Goal: Contribute content: Contribute content

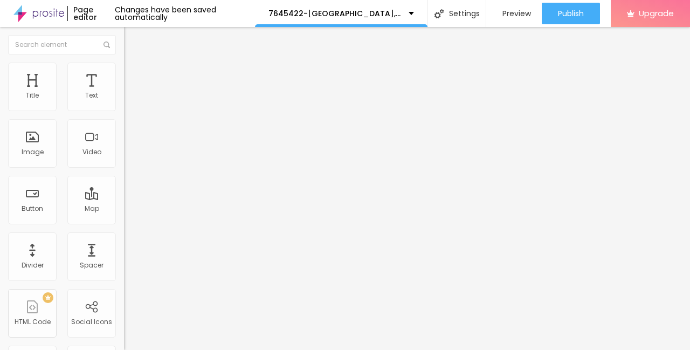
click at [124, 93] on span "Add image" at bounding box center [146, 88] width 44 height 9
click at [124, 72] on li "Style" at bounding box center [186, 68] width 124 height 11
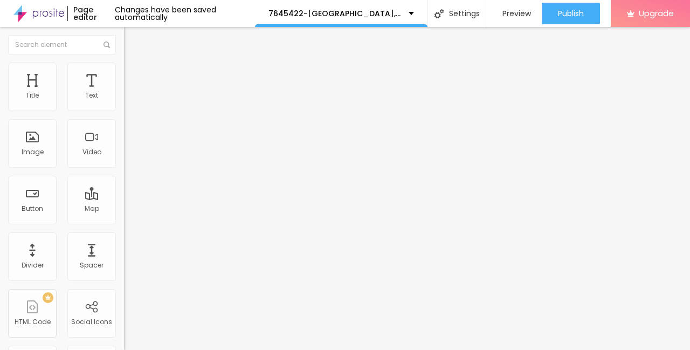
type input "95"
type input "90"
type input "85"
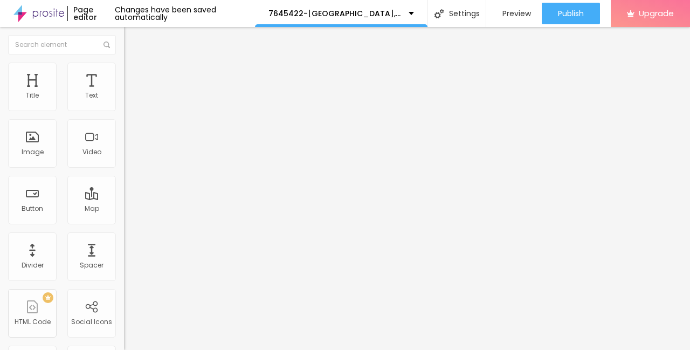
type input "85"
type input "80"
type input "75"
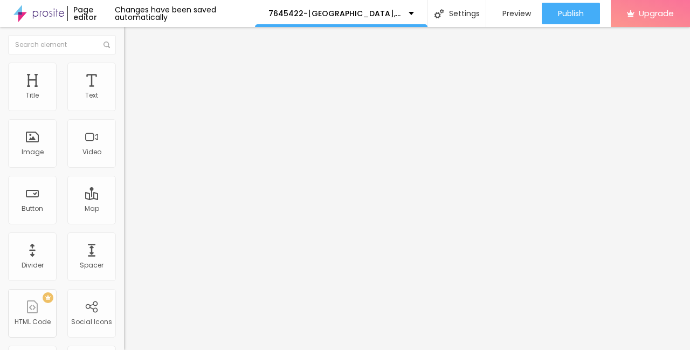
type input "70"
type input "65"
type input "60"
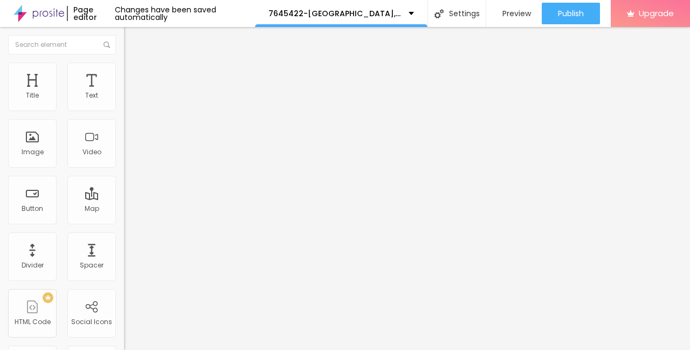
type input "60"
type input "55"
type input "50"
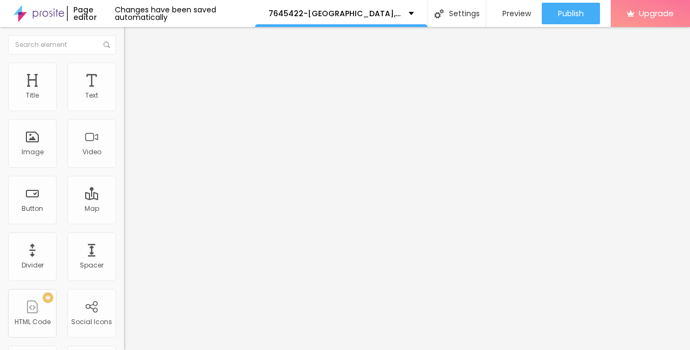
type input "45"
type input "40"
type input "35"
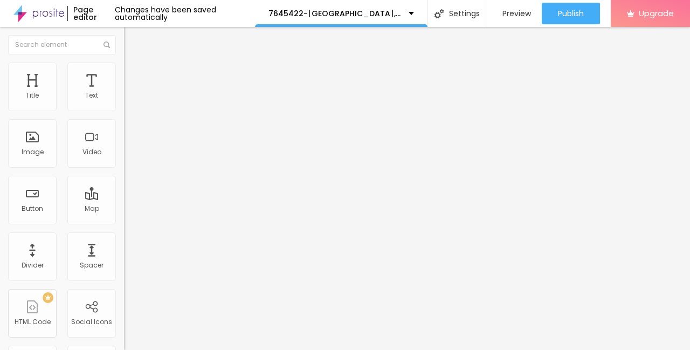
type input "35"
type input "30"
type input "25"
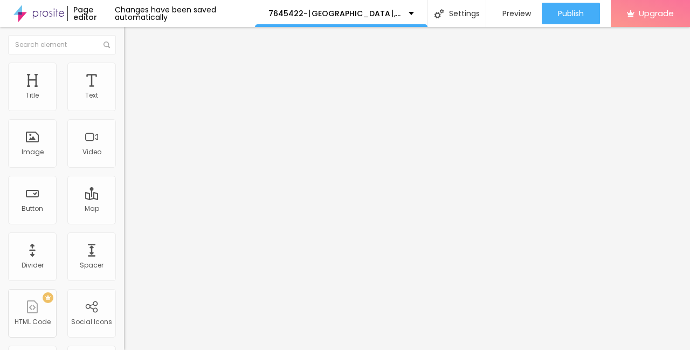
type input "20"
type input "15"
type input "10"
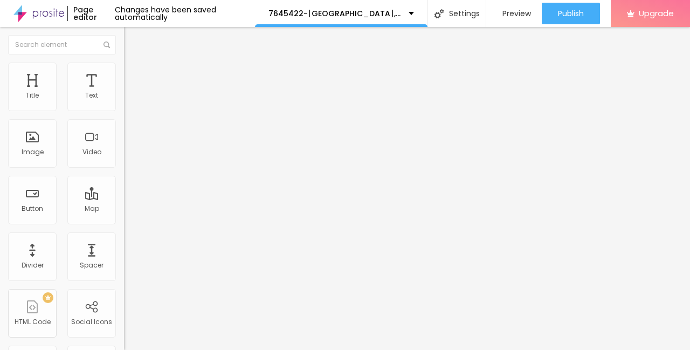
drag, startPoint x: 111, startPoint y: 115, endPoint x: 8, endPoint y: 115, distance: 102.5
type input "10"
click at [124, 111] on input "range" at bounding box center [159, 106] width 70 height 9
click at [132, 38] on img "button" at bounding box center [136, 39] width 9 height 9
click at [128, 100] on icon "button" at bounding box center [131, 97] width 6 height 6
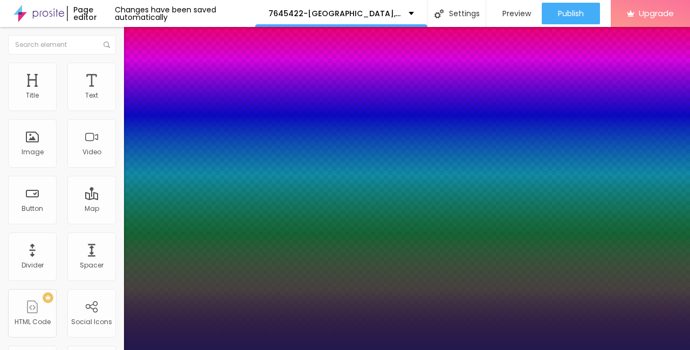
type input "1"
type input "14"
type input "1"
type input "15"
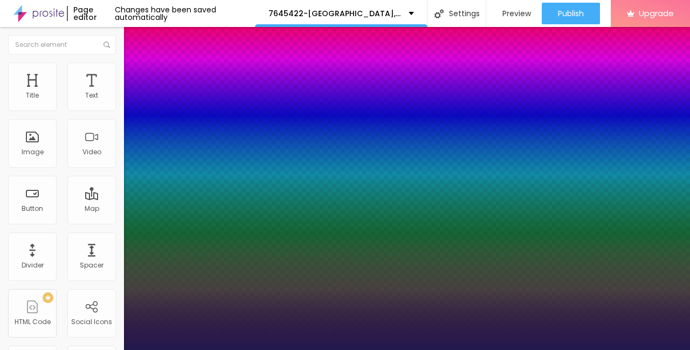
type input "15"
type input "1"
type input "17"
type input "1"
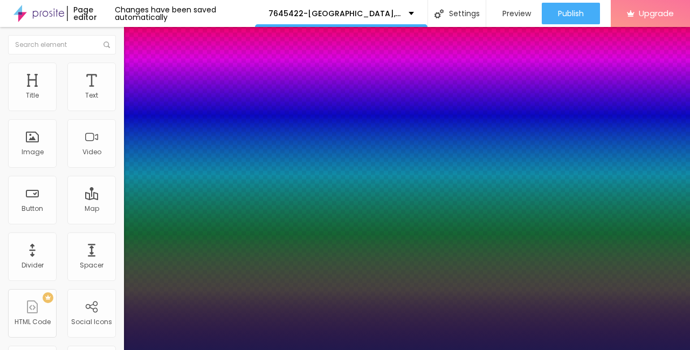
type input "23"
type input "1"
type input "26"
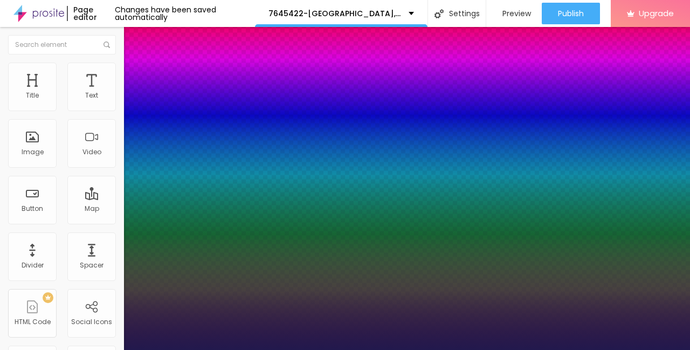
type input "1"
type input "29"
type input "1"
type input "31"
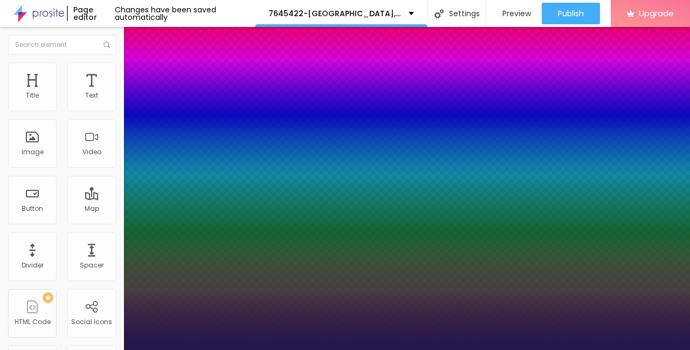
type input "31"
type input "1"
type input "32"
type input "1"
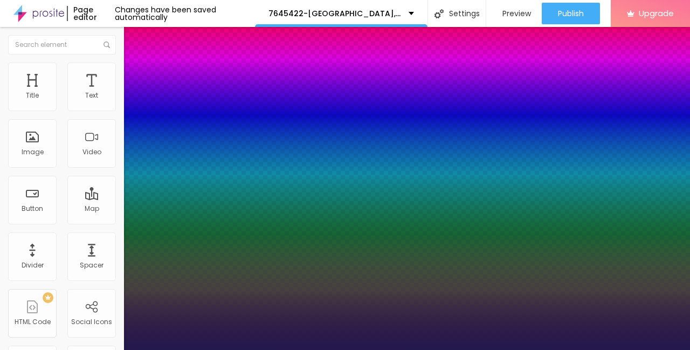
type input "33"
type input "1"
type input "34"
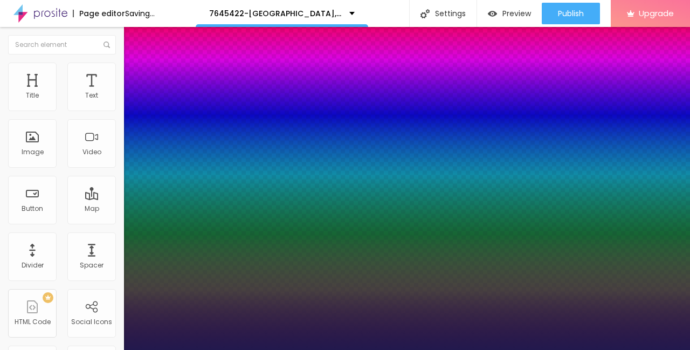
type input "1"
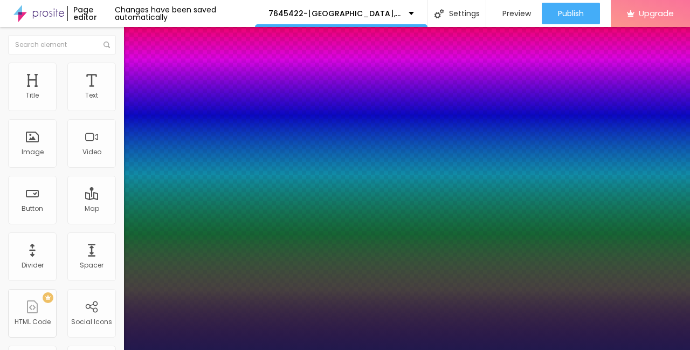
type input "33"
type input "1"
type input "32"
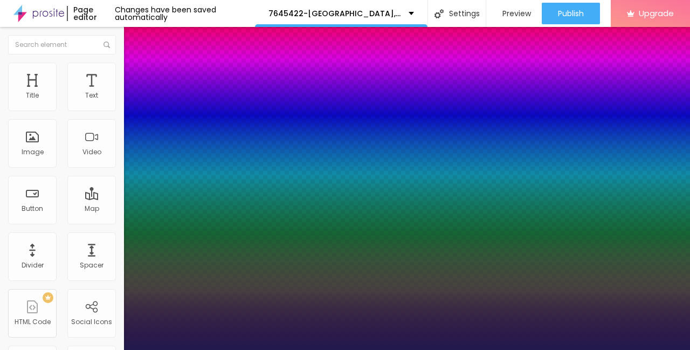
type input "1"
type input "31"
type input "1"
type input "29"
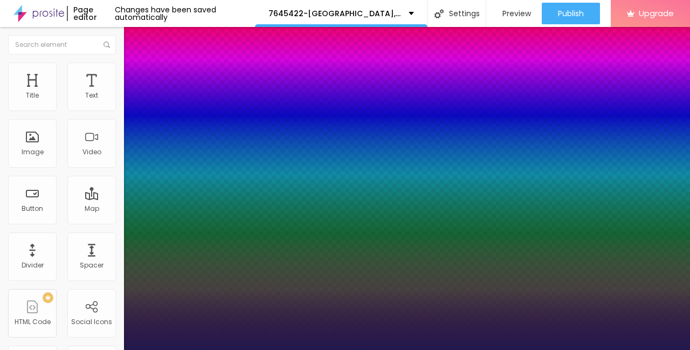
type input "29"
type input "1"
type input "28"
type input "1"
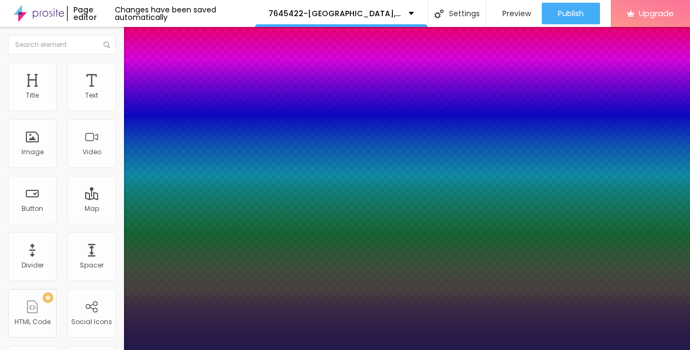
type input "27"
type input "1"
type input "26"
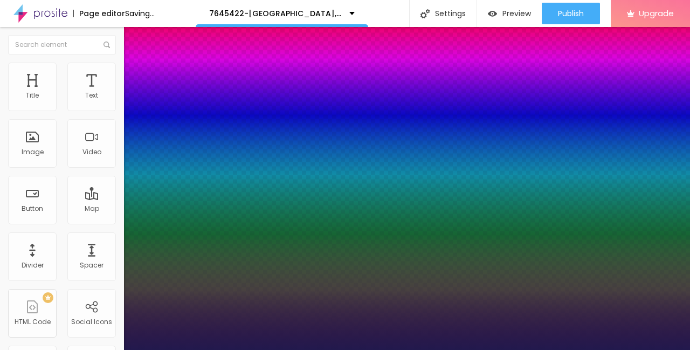
type input "1"
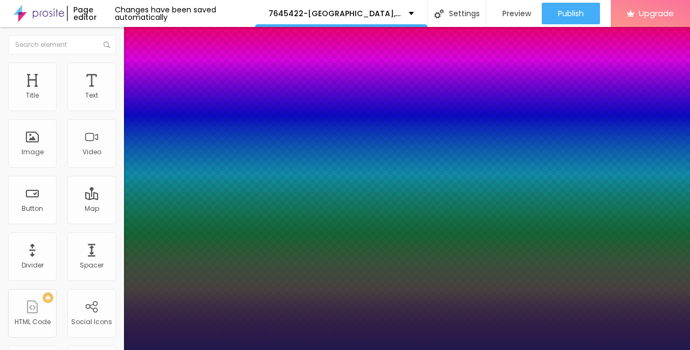
type input "25"
type input "1"
drag, startPoint x: 143, startPoint y: 188, endPoint x: 153, endPoint y: 187, distance: 9.8
type input "25"
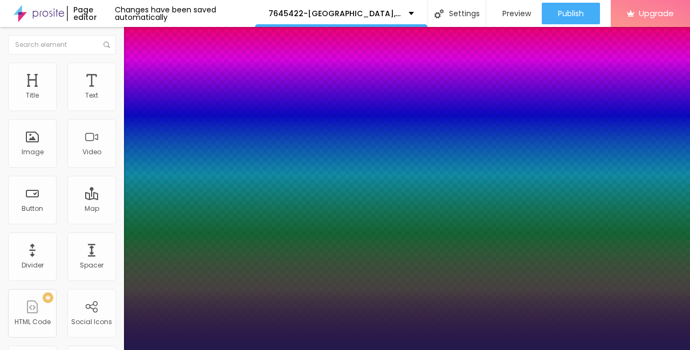
click at [12, 349] on div at bounding box center [345, 350] width 690 height 0
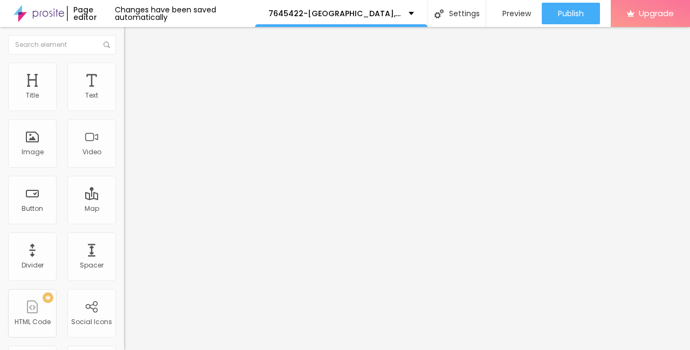
click at [132, 40] on img "button" at bounding box center [136, 39] width 9 height 9
click at [124, 101] on input "Click me" at bounding box center [188, 96] width 129 height 11
paste input "→ VIEW DOCUMENT HERE"
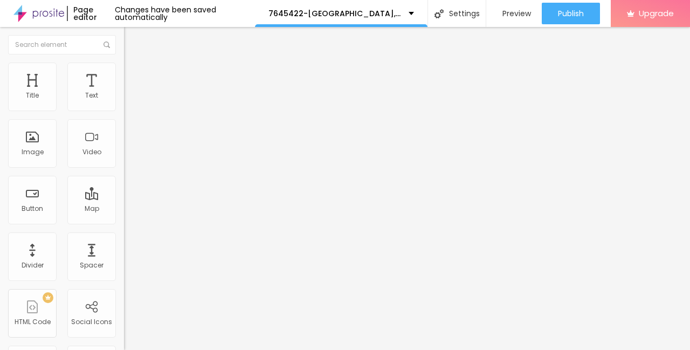
type input "→ VIEW DOCUMENT HERE"
click at [124, 222] on input "https://" at bounding box center [188, 216] width 129 height 11
click at [124, 222] on input "text" at bounding box center [188, 216] width 129 height 11
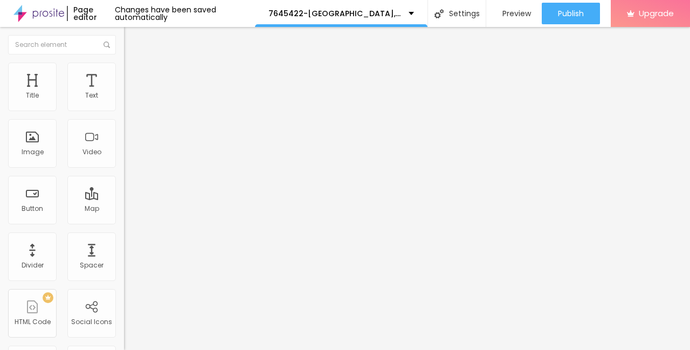
click at [124, 222] on input "text" at bounding box center [188, 216] width 129 height 11
paste input "[URL][DOMAIN_NAME]"
type input "[URL][DOMAIN_NAME]"
click at [134, 76] on span "Advanced" at bounding box center [151, 80] width 35 height 9
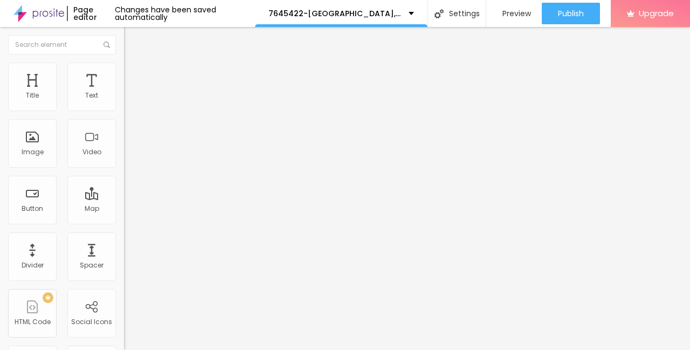
type input "11"
type input "12"
type input "13"
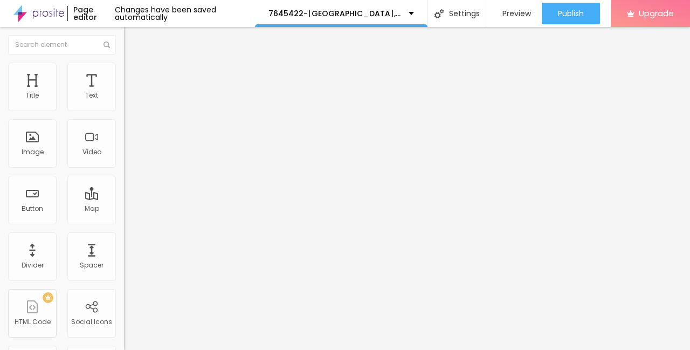
type input "13"
type input "14"
type input "15"
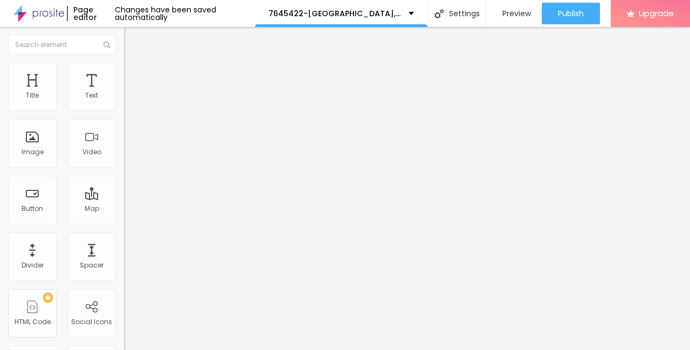
type input "16"
type input "17"
type input "18"
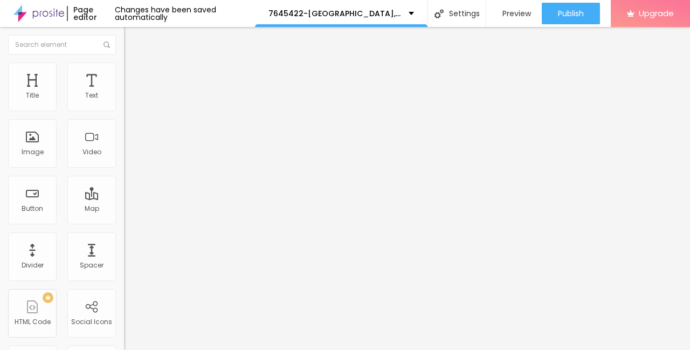
type input "18"
type input "19"
type input "20"
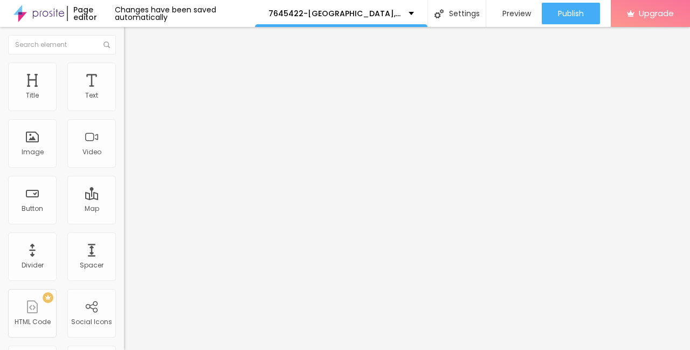
type input "21"
type input "22"
type input "23"
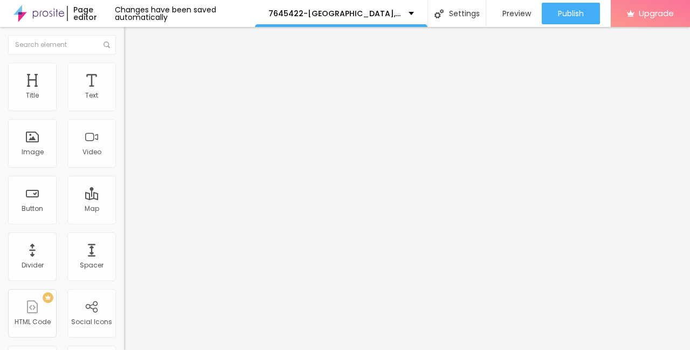
type input "23"
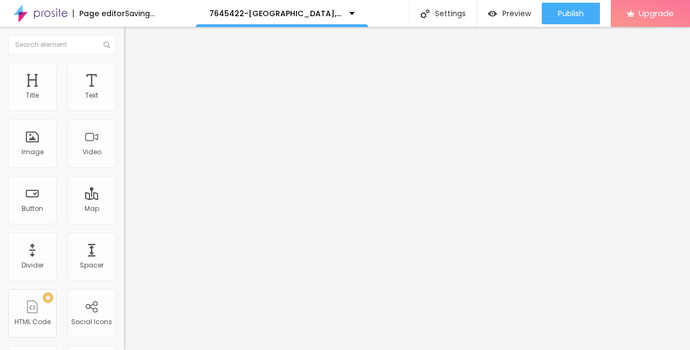
type input "22"
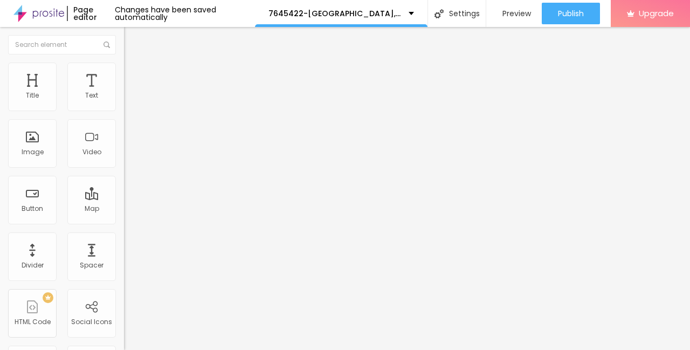
type input "21"
type input "22"
drag, startPoint x: 32, startPoint y: 108, endPoint x: 40, endPoint y: 110, distance: 8.2
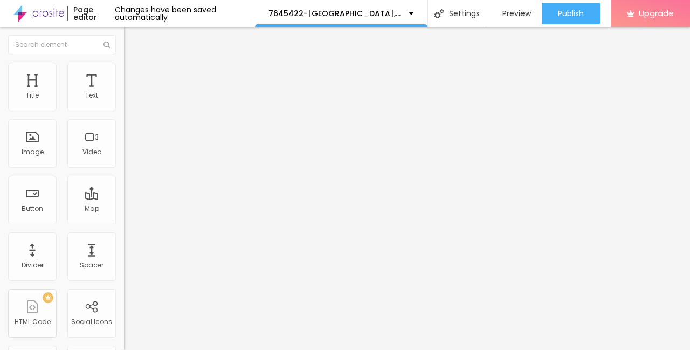
type input "22"
click at [124, 209] on input "range" at bounding box center [159, 213] width 70 height 9
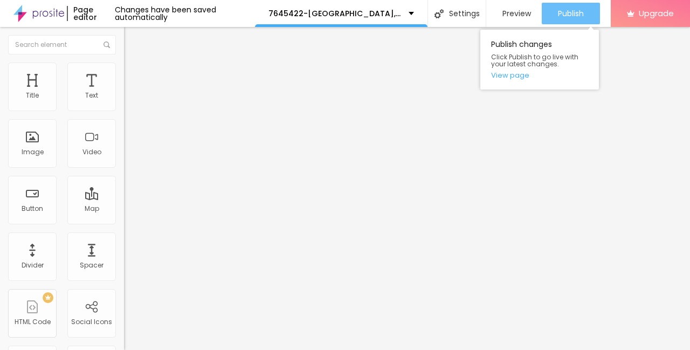
click at [584, 14] on span "Publish" at bounding box center [571, 13] width 26 height 9
